Goal: Find specific page/section

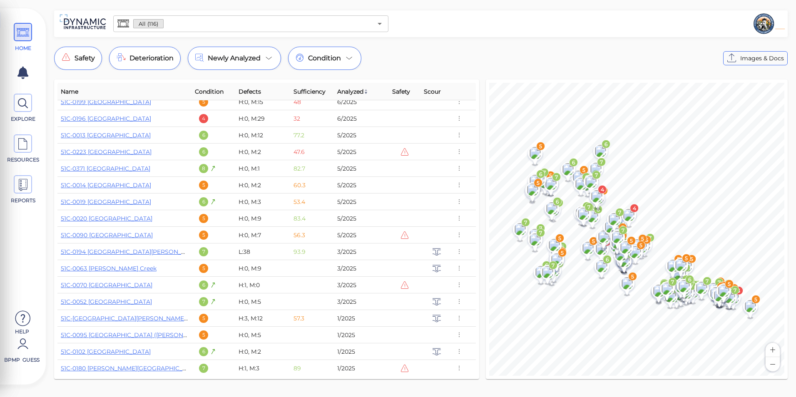
scroll to position [166, 0]
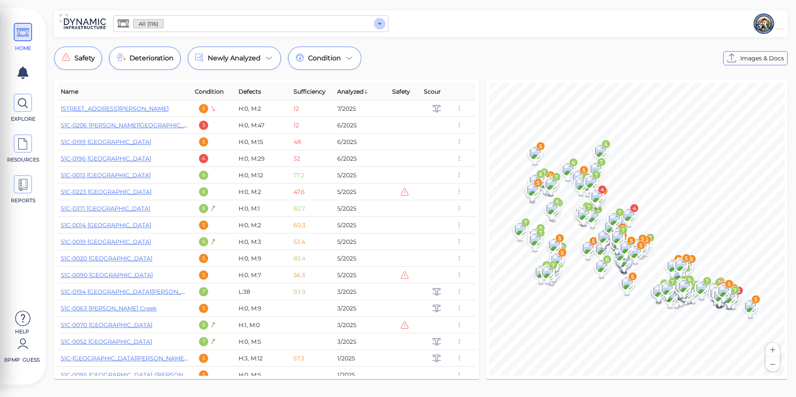
click at [377, 22] on icon "Open" at bounding box center [380, 24] width 10 height 10
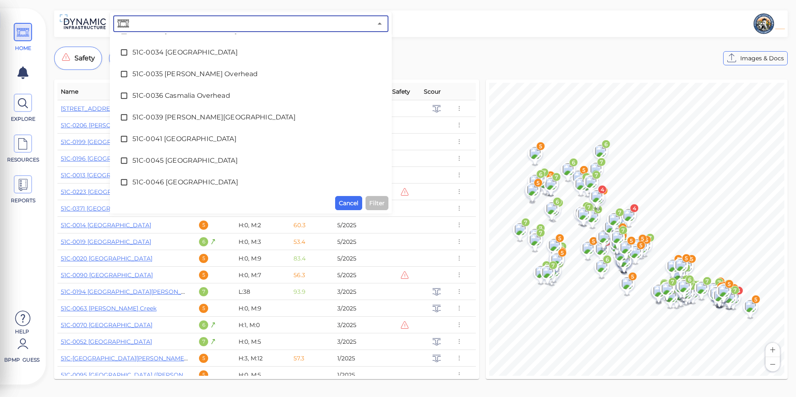
scroll to position [250, 0]
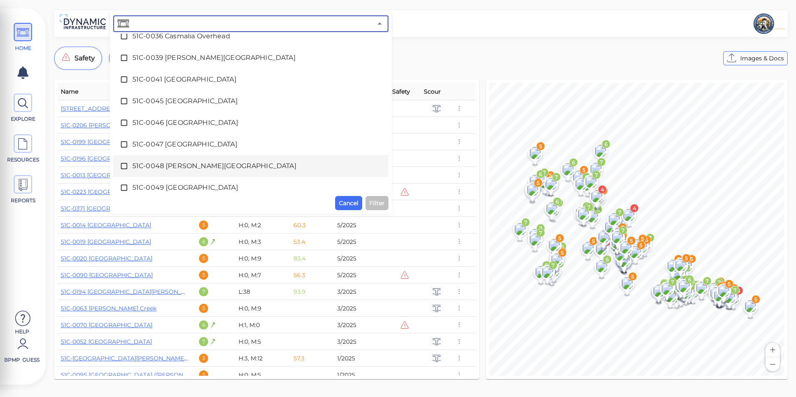
click at [200, 161] on span "51C-0048 [PERSON_NAME][GEOGRAPHIC_DATA]" at bounding box center [250, 166] width 237 height 10
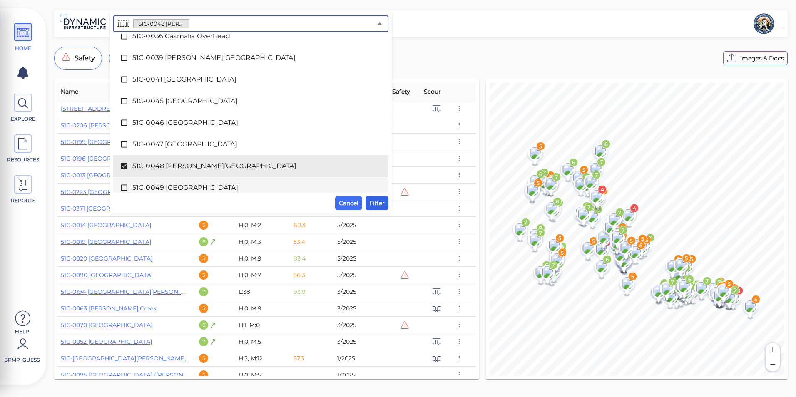
click at [376, 200] on span "Filter" at bounding box center [376, 203] width 15 height 10
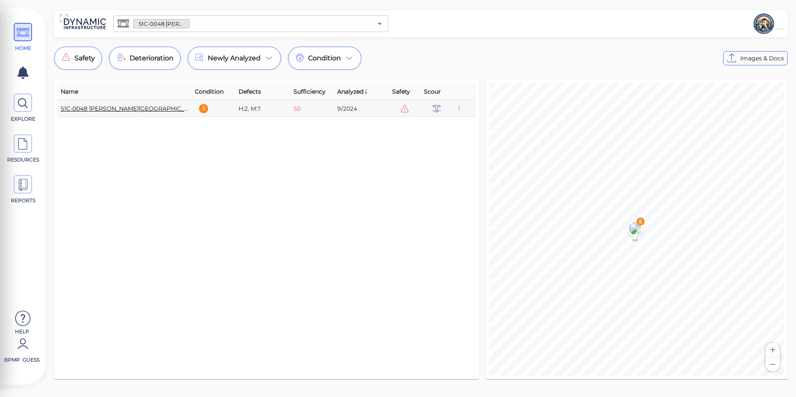
click at [118, 110] on link "51C-0048 [PERSON_NAME][GEOGRAPHIC_DATA]" at bounding box center [132, 108] width 142 height 7
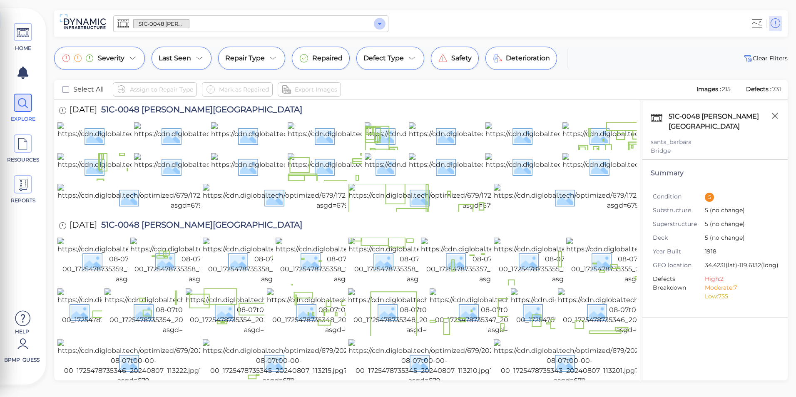
click at [375, 20] on icon "Open" at bounding box center [380, 24] width 10 height 10
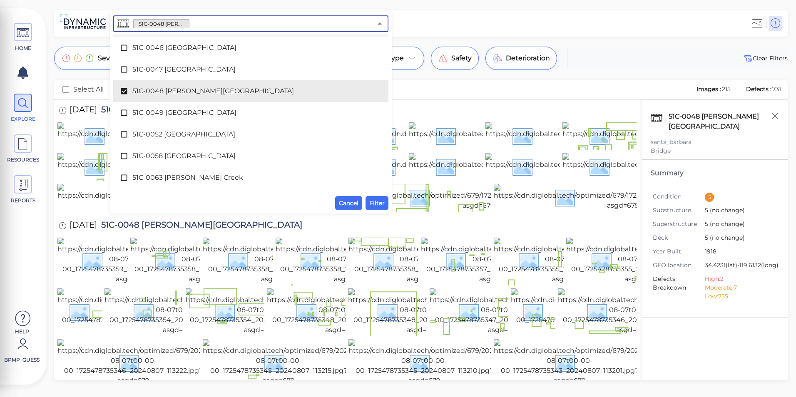
scroll to position [359, 0]
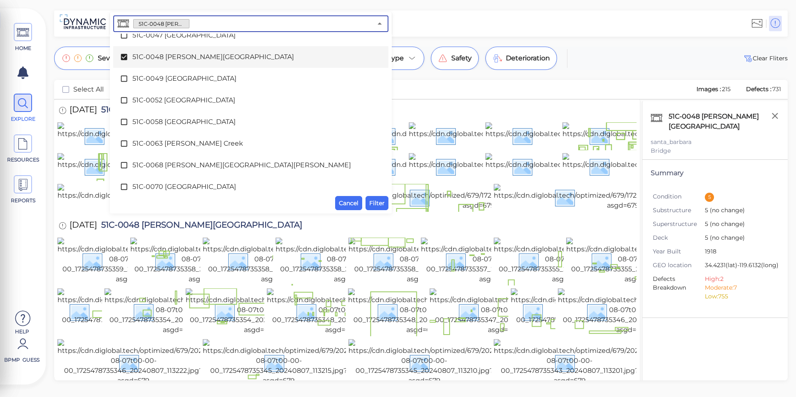
click at [146, 57] on span "51C-0048 [PERSON_NAME][GEOGRAPHIC_DATA]" at bounding box center [250, 57] width 237 height 10
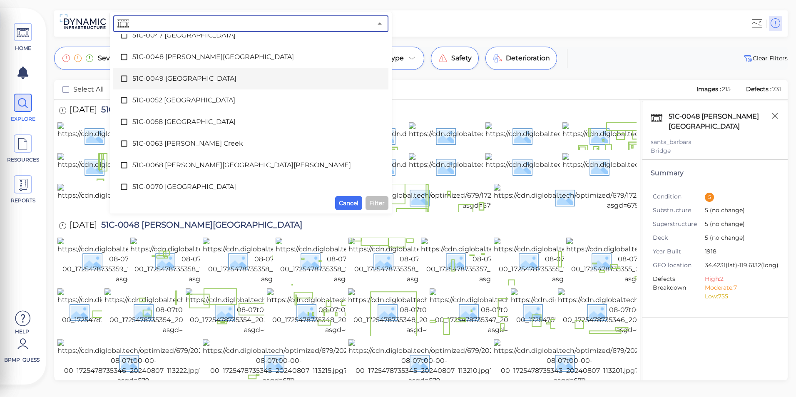
click at [142, 76] on span "51C-0049 [GEOGRAPHIC_DATA]" at bounding box center [250, 79] width 237 height 10
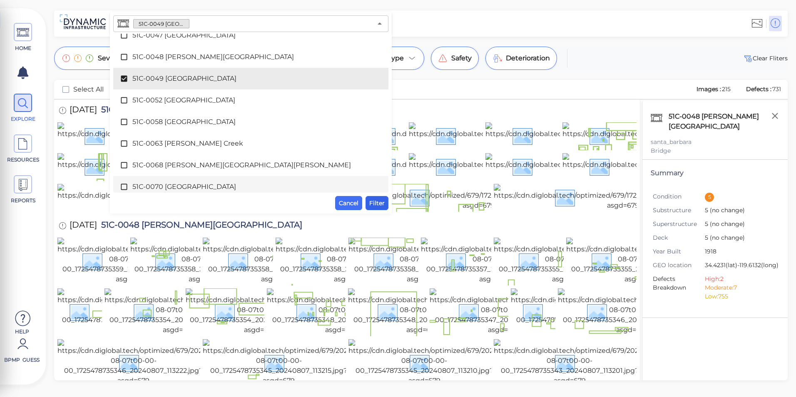
click at [380, 201] on span "Filter" at bounding box center [376, 203] width 15 height 10
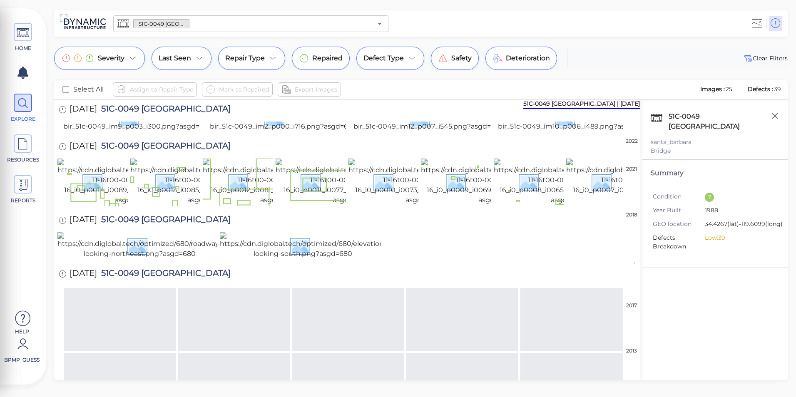
scroll to position [0, 0]
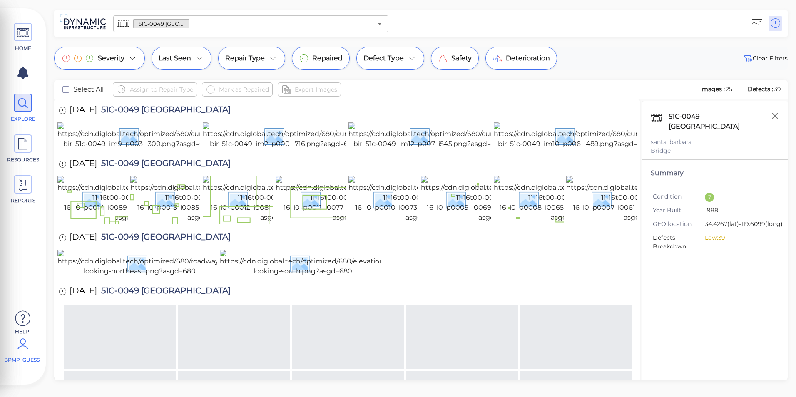
click at [23, 348] on icon at bounding box center [23, 343] width 17 height 25
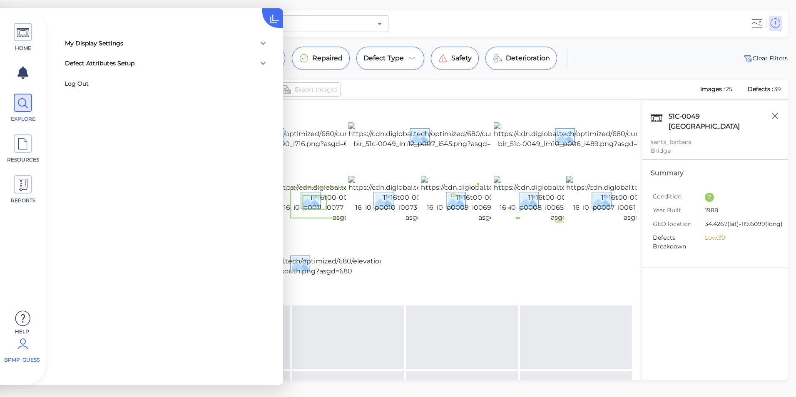
click at [84, 80] on div "Log Out" at bounding box center [119, 83] width 108 height 13
